Goal: Check status: Check status

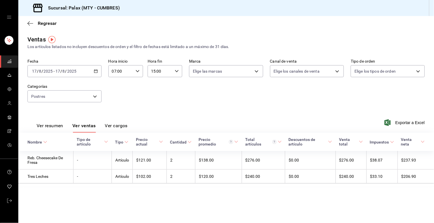
click at [138, 73] on icon "button" at bounding box center [138, 71] width 4 height 4
click at [116, 101] on span "15" at bounding box center [117, 101] width 8 height 5
type input "15:00"
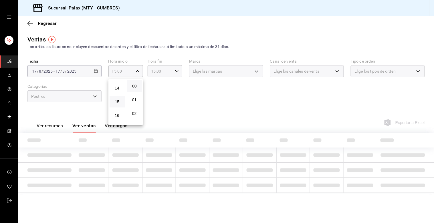
drag, startPoint x: 132, startPoint y: 87, endPoint x: 139, endPoint y: 85, distance: 6.8
click at [132, 87] on span "00" at bounding box center [134, 86] width 8 height 5
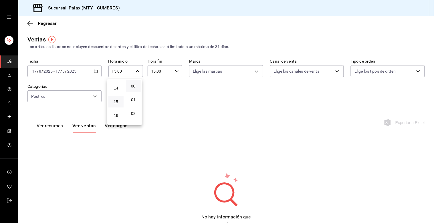
click at [178, 70] on div at bounding box center [217, 111] width 434 height 223
click at [178, 70] on div "15:00 Hora fin" at bounding box center [165, 71] width 35 height 12
click at [154, 119] on span "23" at bounding box center [155, 121] width 8 height 5
type input "23:00"
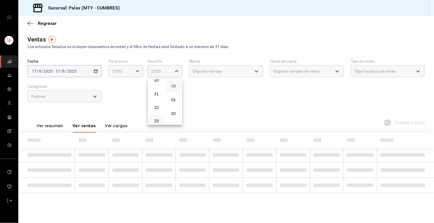
click at [173, 86] on span "00" at bounding box center [174, 86] width 8 height 5
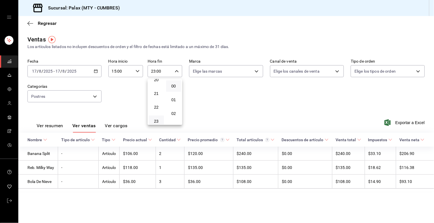
click at [95, 96] on div at bounding box center [217, 111] width 434 height 223
click at [96, 96] on body "Sucursal: Palax (MTY - CUMBRES) Regresar Ventas Los artículos listados no inclu…" at bounding box center [217, 111] width 434 height 223
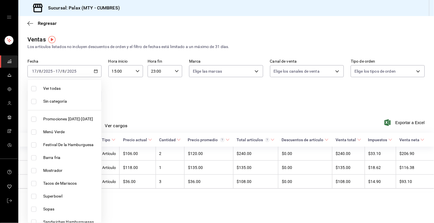
click at [142, 104] on div at bounding box center [217, 111] width 434 height 223
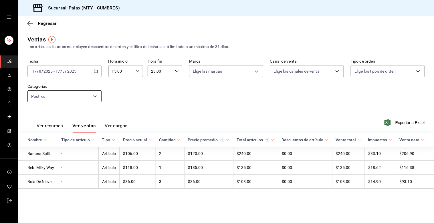
click at [93, 94] on body "Sucursal: Palax (MTY - CUMBRES) Regresar Ventas Los artículos listados no inclu…" at bounding box center [217, 111] width 434 height 223
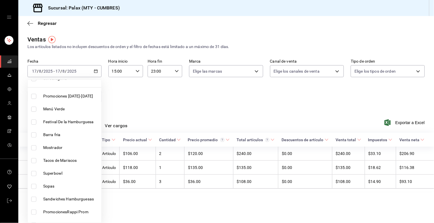
scroll to position [32, 0]
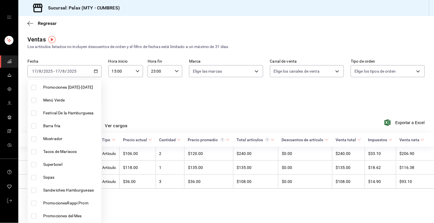
click at [33, 126] on input "checkbox" at bounding box center [33, 126] width 5 height 5
checkbox input "true"
type input "6970ed2c-64d9-4fee-a1ac-8fe23c7e63ab,b671d4b1-34f2-4a6e-9e6f-776648da9e67"
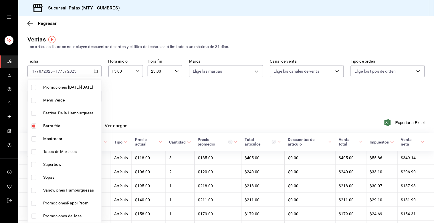
click at [32, 139] on input "checkbox" at bounding box center [33, 138] width 5 height 5
checkbox input "true"
type input "6970ed2c-64d9-4fee-a1ac-8fe23c7e63ab,b671d4b1-34f2-4a6e-9e6f-776648da9e67,f2dae…"
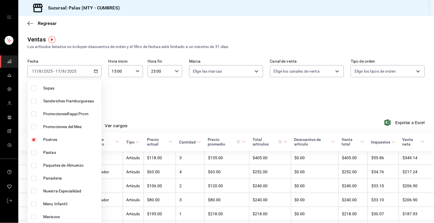
scroll to position [127, 0]
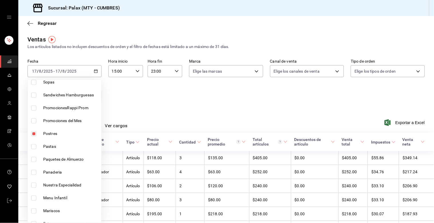
click at [33, 135] on input "checkbox" at bounding box center [33, 133] width 5 height 5
checkbox input "false"
type input "b671d4b1-34f2-4a6e-9e6f-776648da9e67,f2dae4ce-bbab-4ca5-92d1-59dc07dbf672"
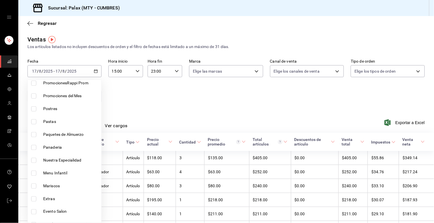
scroll to position [159, 0]
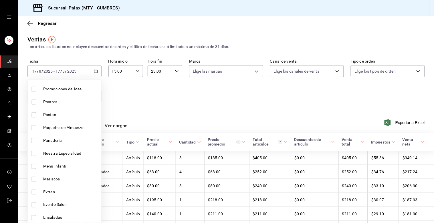
click at [34, 140] on input "checkbox" at bounding box center [33, 140] width 5 height 5
checkbox input "true"
type input "b671d4b1-34f2-4a6e-9e6f-776648da9e67,f2dae4ce-bbab-4ca5-92d1-59dc07dbf672,c1857…"
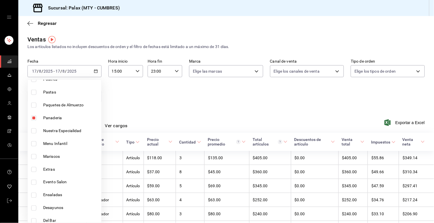
scroll to position [222, 0]
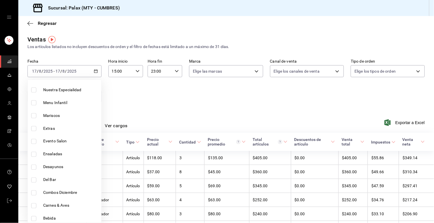
drag, startPoint x: 34, startPoint y: 179, endPoint x: 3, endPoint y: 206, distance: 40.9
click at [0, 206] on div "Ver todas Sin categoría Promociones [DATE]-[DATE] Menú Verde Festival De la Ham…" at bounding box center [217, 111] width 434 height 223
click at [35, 180] on input "checkbox" at bounding box center [33, 180] width 5 height 5
checkbox input "true"
type input "b671d4b1-34f2-4a6e-9e6f-776648da9e67,f2dae4ce-bbab-4ca5-92d1-59dc07dbf672,c1857…"
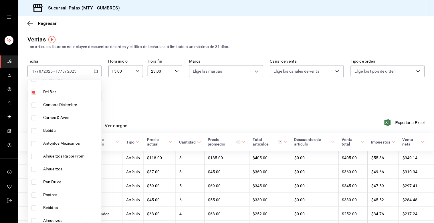
scroll to position [318, 0]
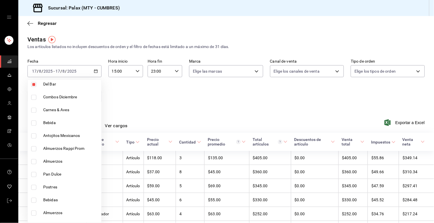
click at [33, 123] on input "checkbox" at bounding box center [33, 123] width 5 height 5
checkbox input "true"
type input "b671d4b1-34f2-4a6e-9e6f-776648da9e67,f2dae4ce-bbab-4ca5-92d1-59dc07dbf672,c1857…"
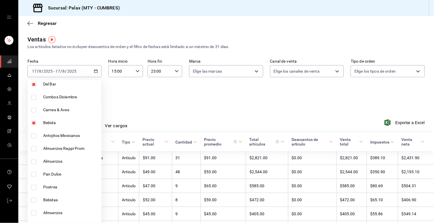
click at [35, 172] on input "checkbox" at bounding box center [33, 174] width 5 height 5
checkbox input "true"
type input "b671d4b1-34f2-4a6e-9e6f-776648da9e67,f2dae4ce-bbab-4ca5-92d1-59dc07dbf672,c1857…"
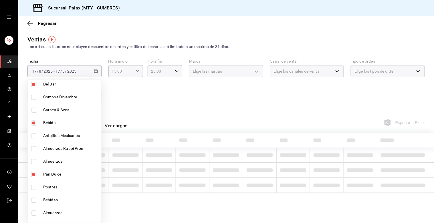
scroll to position [381, 0]
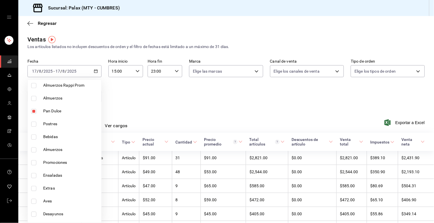
click at [33, 136] on input "checkbox" at bounding box center [33, 136] width 5 height 5
checkbox input "true"
type input "b671d4b1-34f2-4a6e-9e6f-776648da9e67,f2dae4ce-bbab-4ca5-92d1-59dc07dbf672,c1857…"
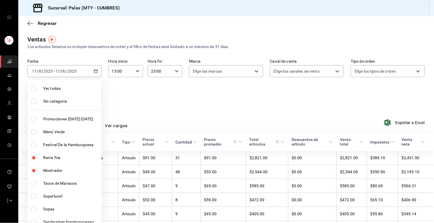
click at [128, 98] on div at bounding box center [217, 111] width 434 height 223
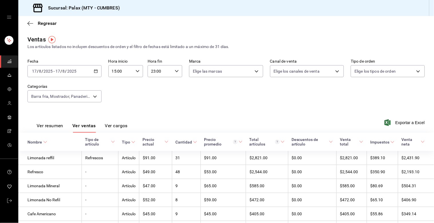
click at [88, 126] on button "Ver ventas" at bounding box center [83, 128] width 23 height 10
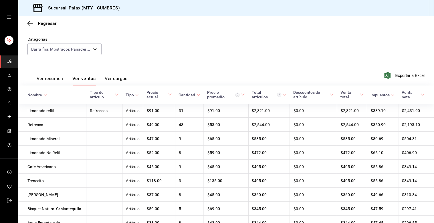
scroll to position [36, 0]
